Goal: Information Seeking & Learning: Learn about a topic

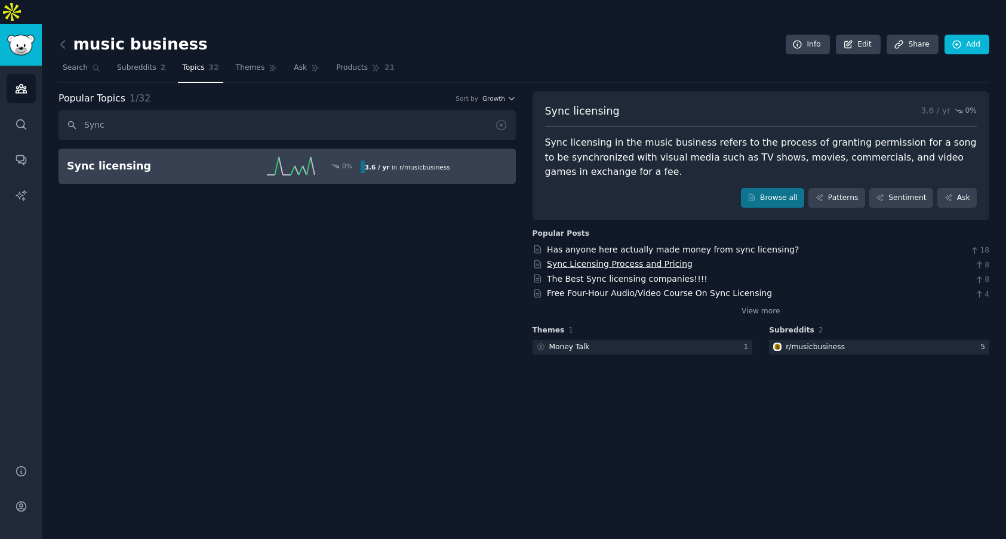
click at [647, 259] on link "Sync Licensing Process and Pricing" at bounding box center [620, 264] width 146 height 10
click at [78, 63] on span "Search" at bounding box center [75, 68] width 25 height 11
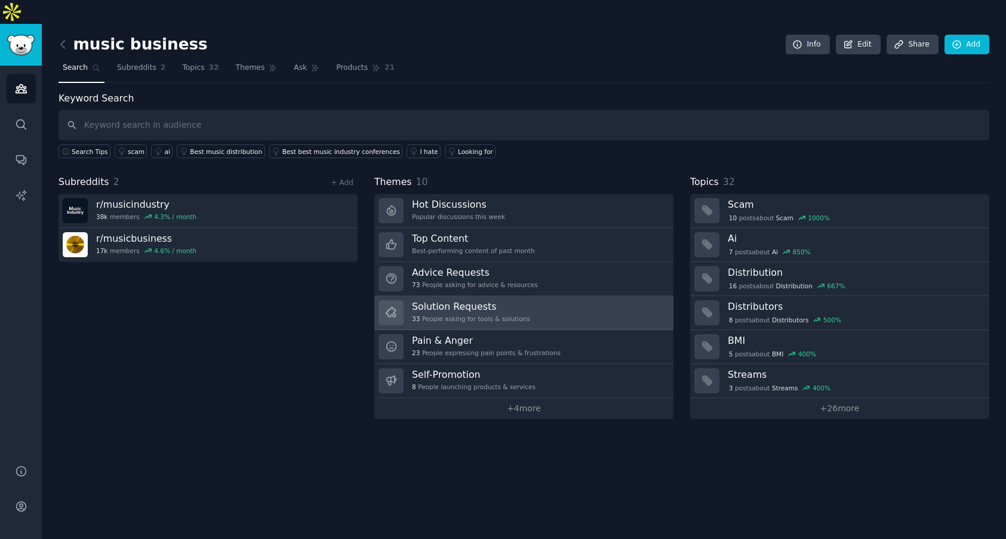
click at [590, 296] on link "Solution Requests 33 People asking for tools & solutions" at bounding box center [523, 313] width 299 height 34
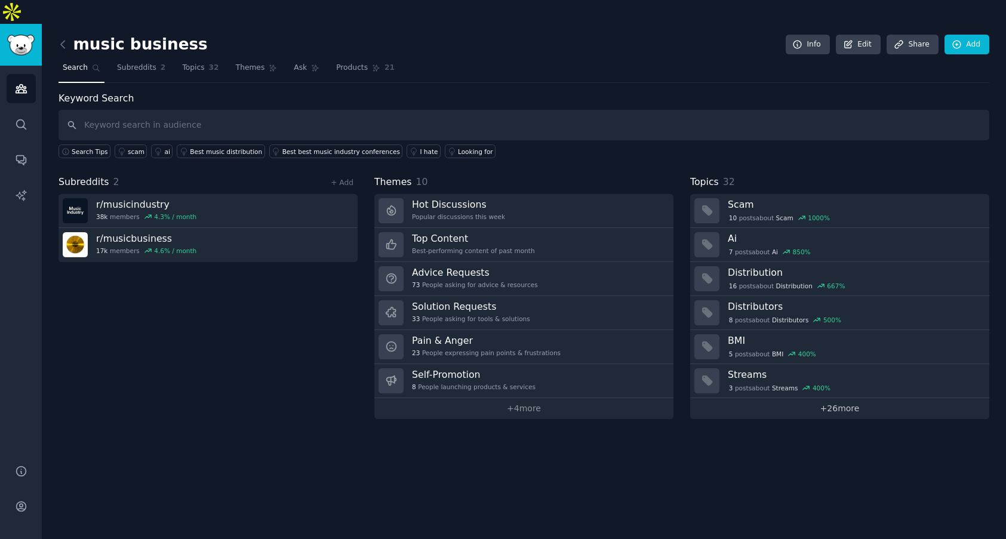
click at [847, 398] on link "+ 26 more" at bounding box center [839, 408] width 299 height 21
